Goal: Task Accomplishment & Management: Complete application form

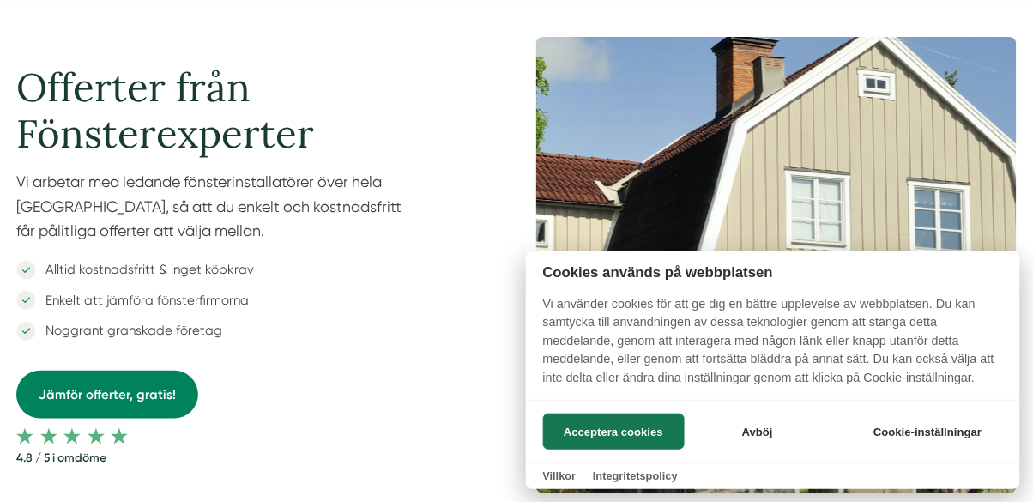
scroll to position [113, 0]
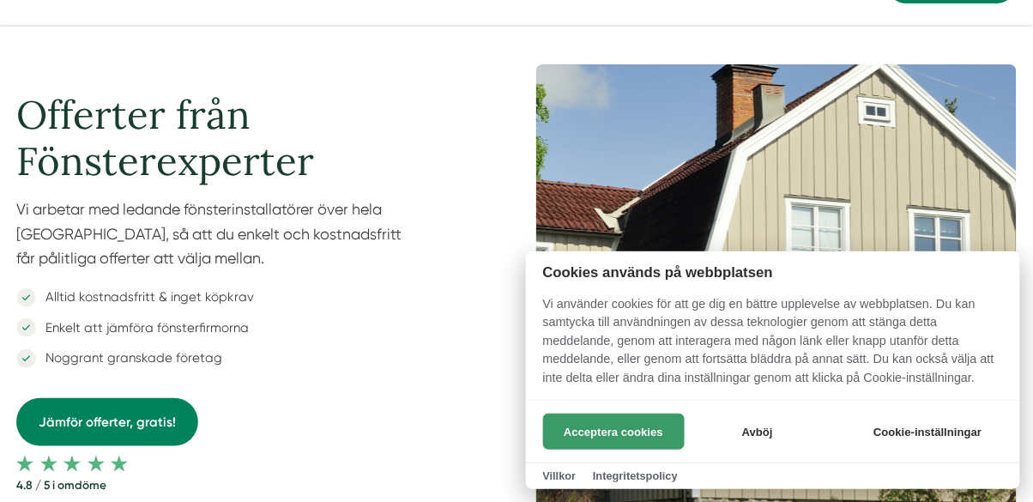
click at [625, 450] on button "Acceptera cookies" at bounding box center [614, 432] width 142 height 36
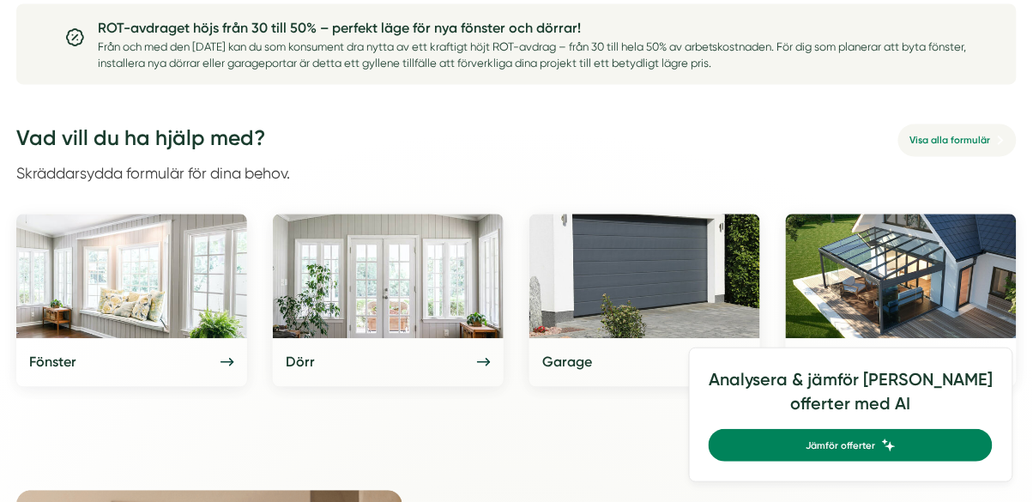
scroll to position [707, 0]
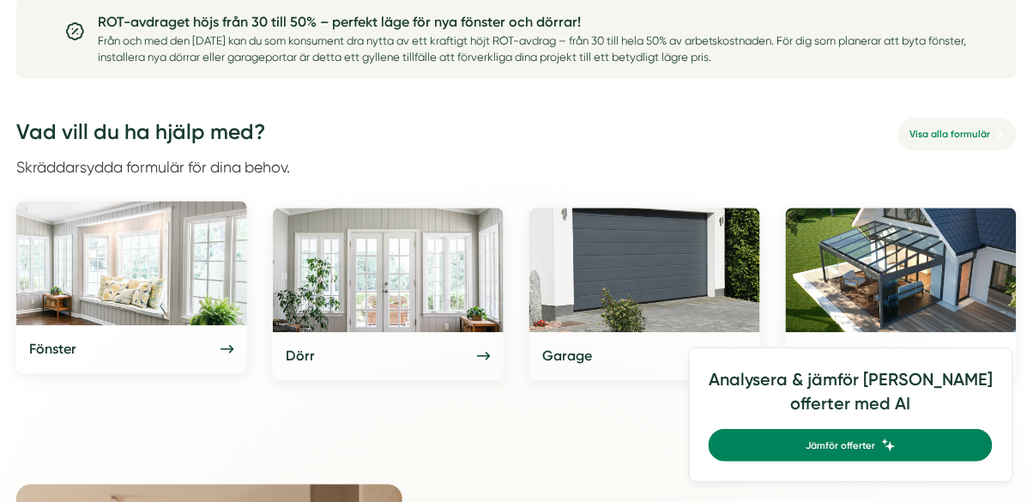
click at [45, 353] on h5 "Fönster" at bounding box center [52, 350] width 47 height 22
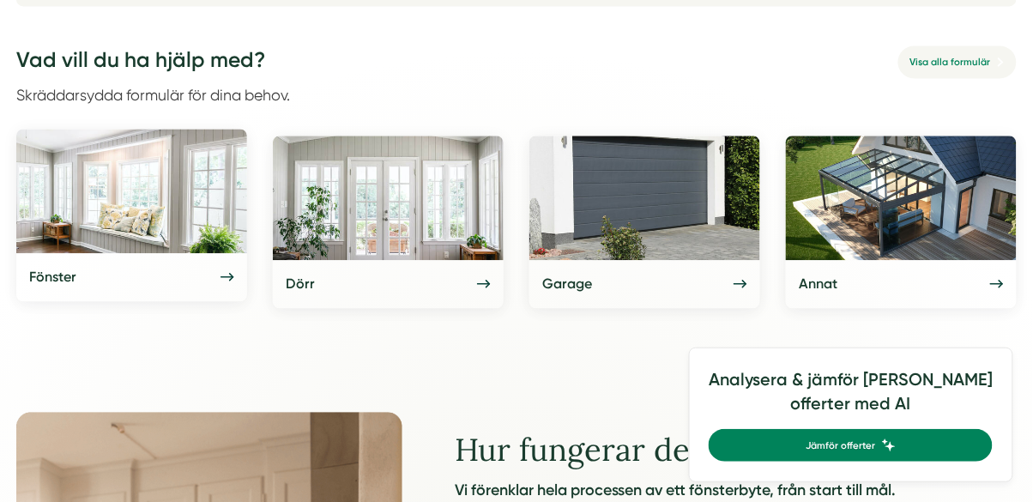
scroll to position [789, 0]
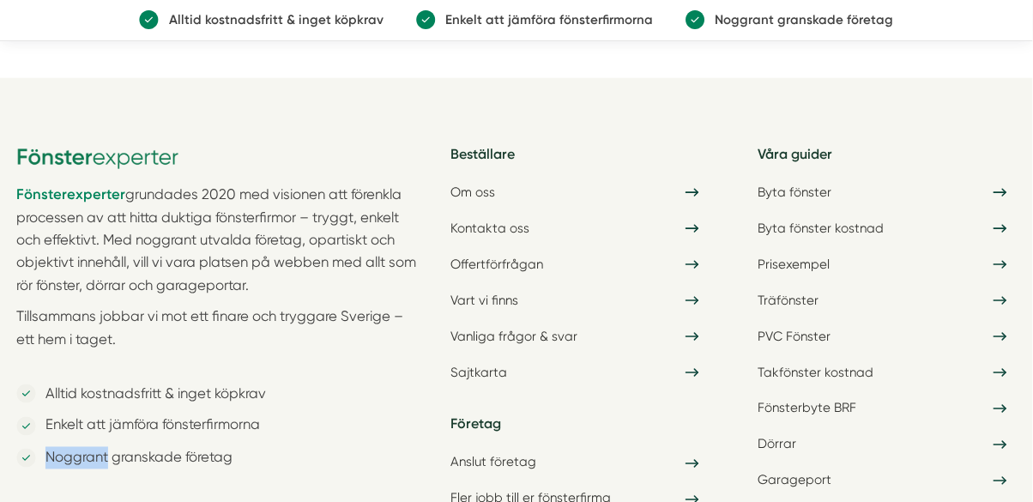
scroll to position [1799, 0]
click at [707, 394] on h5 "Företag" at bounding box center [575, 419] width 269 height 55
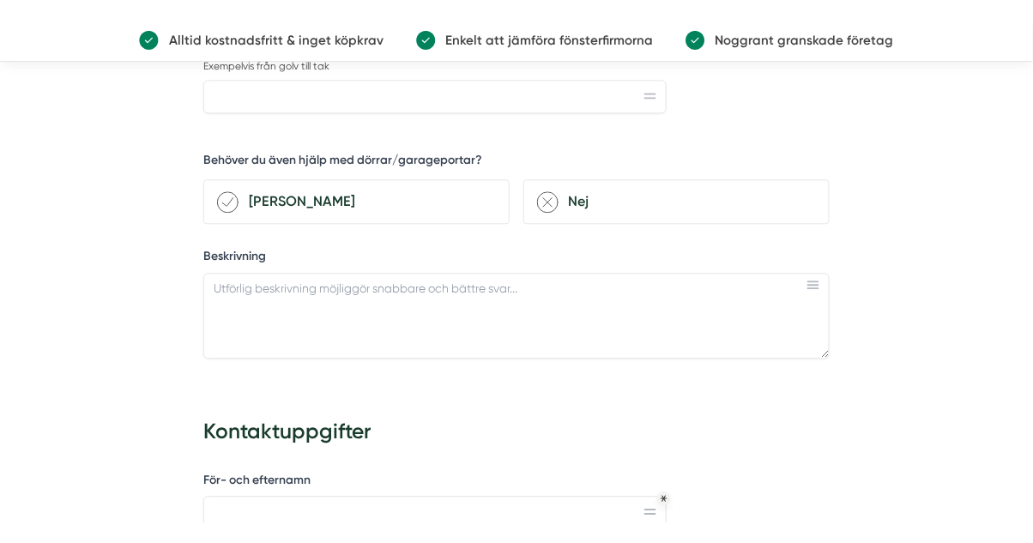
scroll to position [818, 0]
